Goal: Navigation & Orientation: Find specific page/section

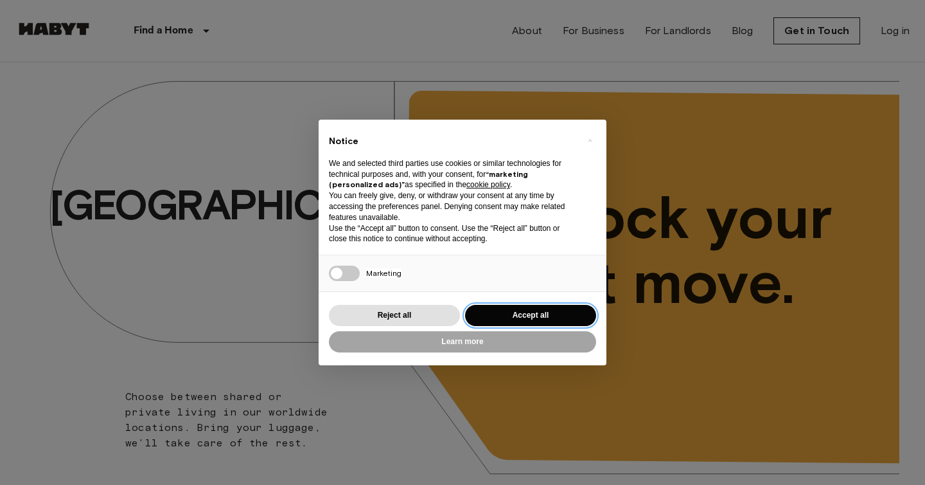
click at [517, 307] on button "Accept all" at bounding box center [530, 315] width 131 height 21
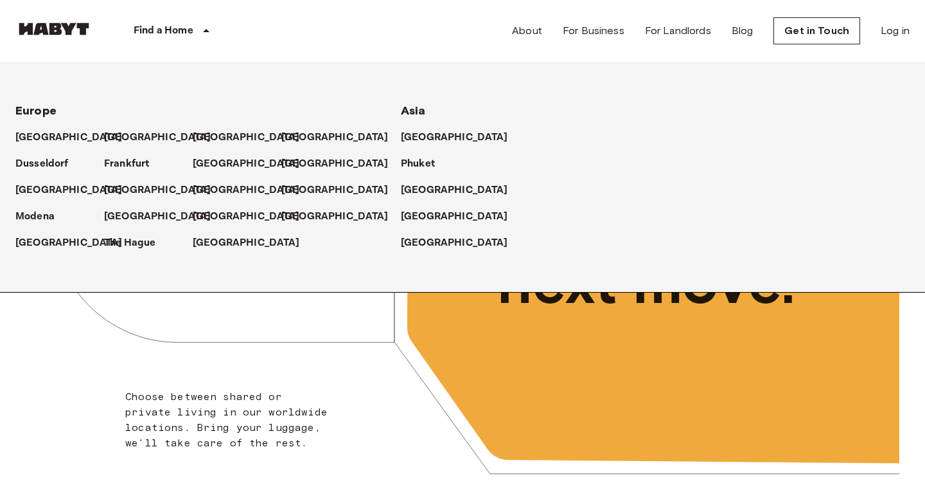
click at [158, 36] on p "Find a Home" at bounding box center [164, 30] width 60 height 15
click at [153, 28] on p "Find a Home" at bounding box center [164, 30] width 60 height 15
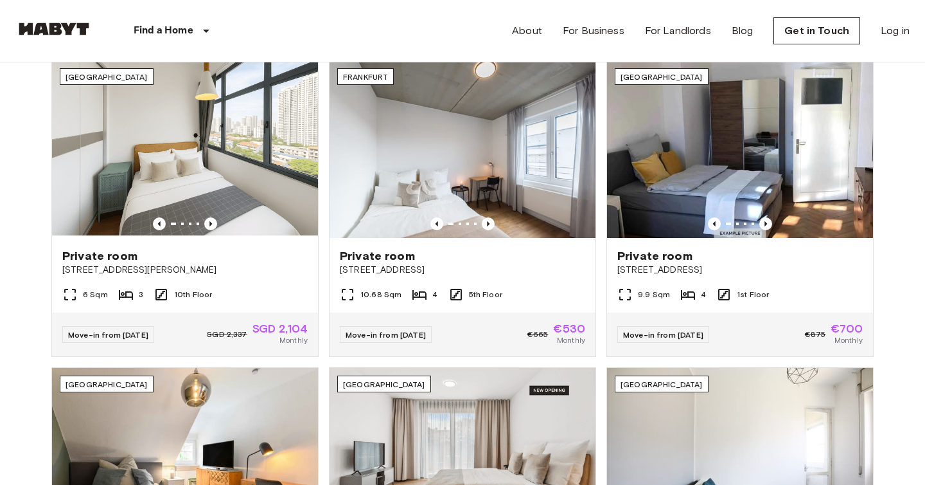
scroll to position [517, 0]
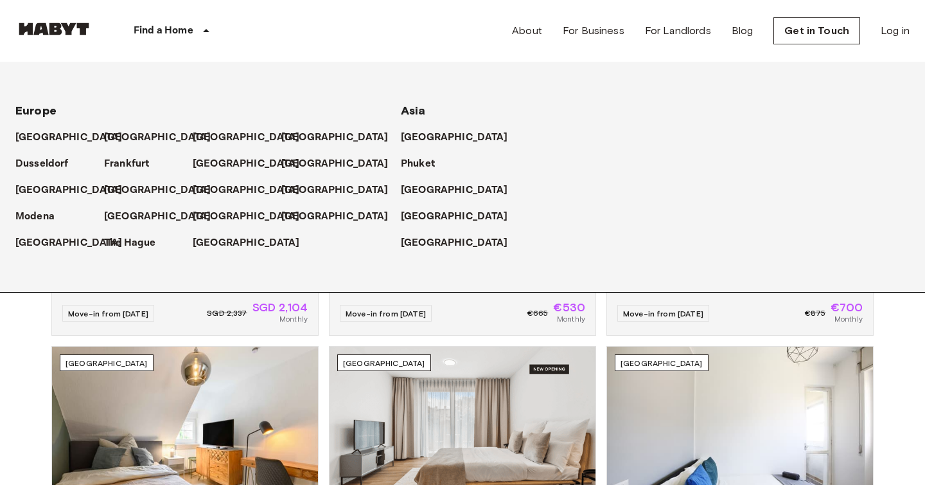
click at [148, 22] on div "Find a Home" at bounding box center [174, 31] width 163 height 62
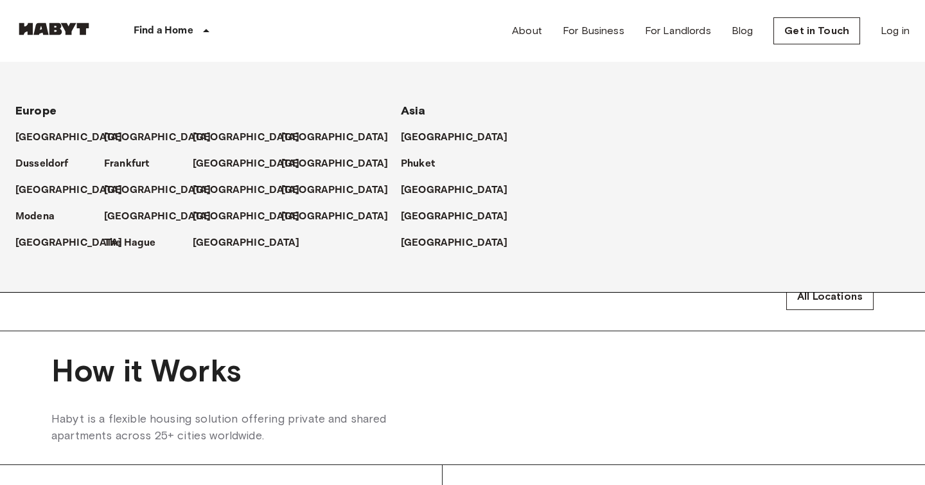
scroll to position [892, 0]
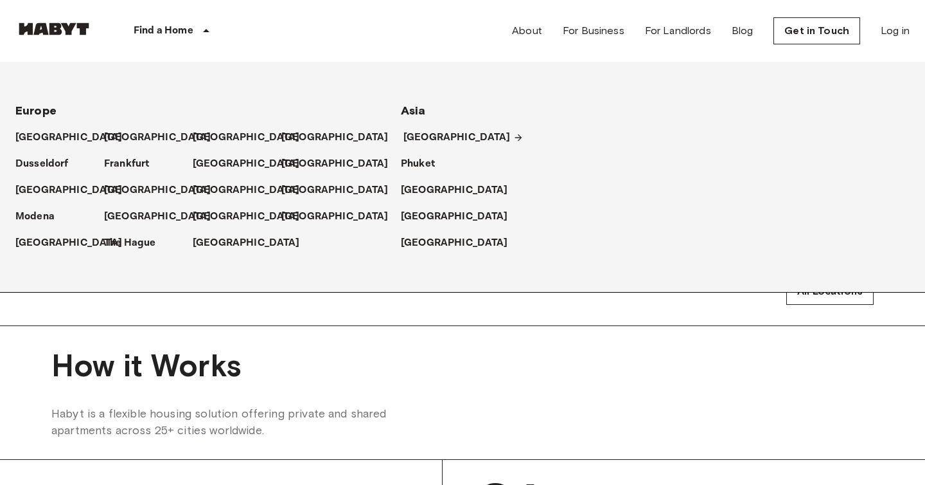
click at [407, 140] on p "[GEOGRAPHIC_DATA]" at bounding box center [457, 137] width 107 height 15
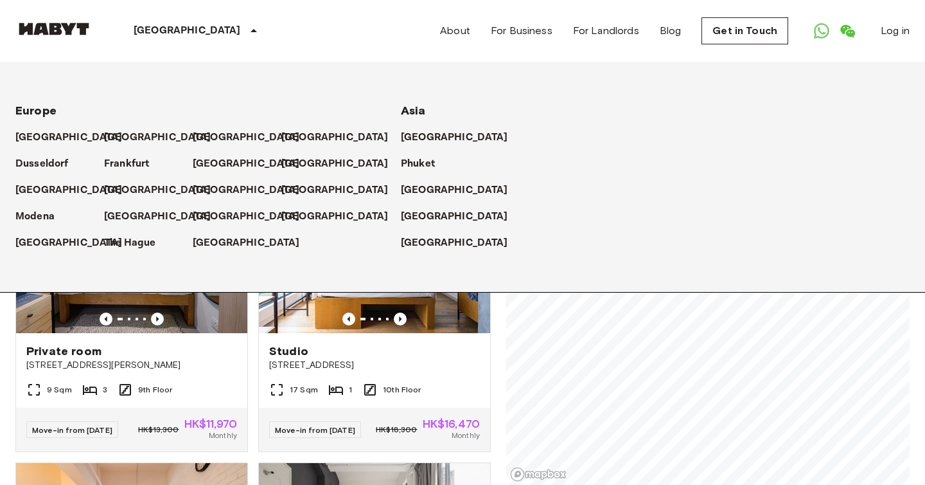
click at [141, 28] on p "[GEOGRAPHIC_DATA]" at bounding box center [187, 30] width 107 height 15
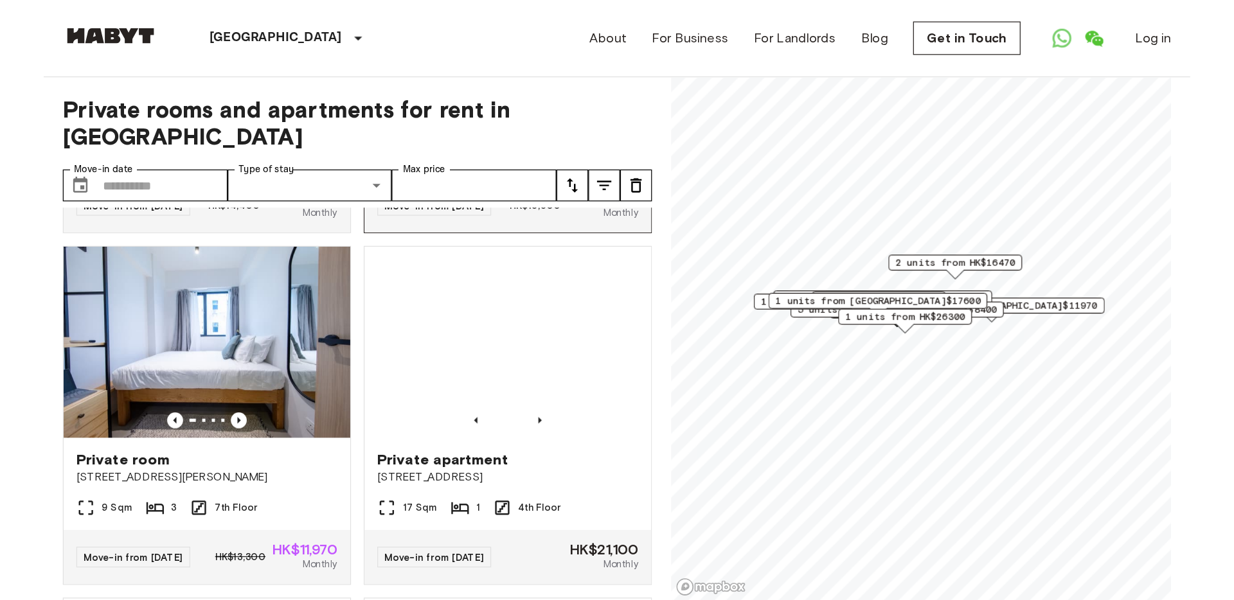
scroll to position [1128, 0]
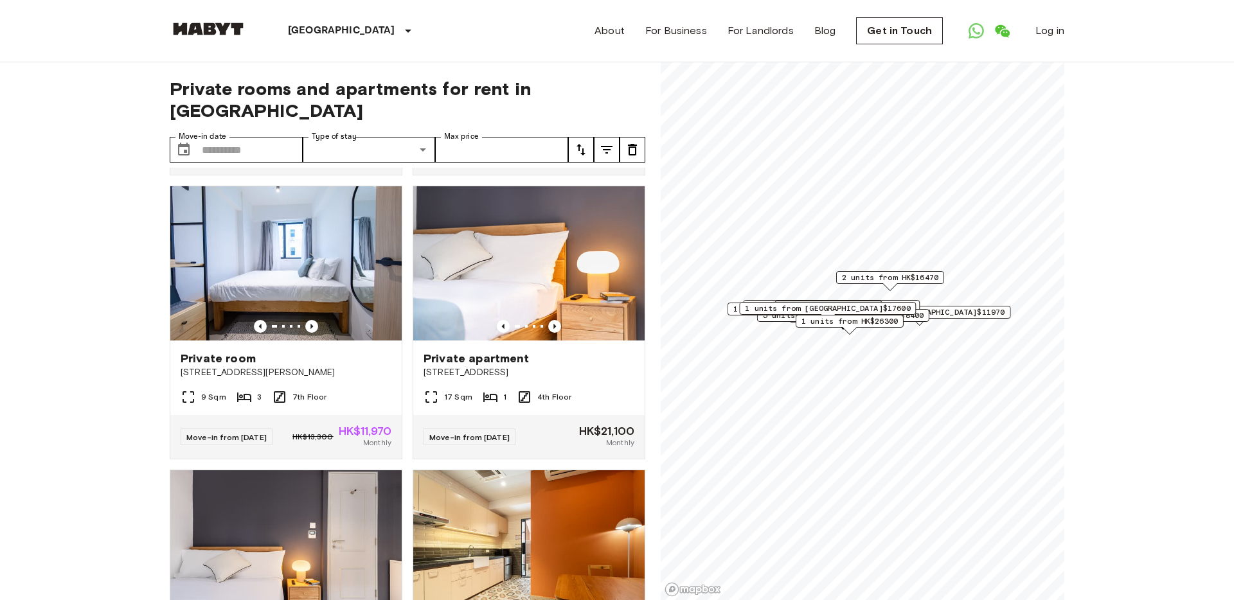
scroll to position [1128, 0]
